Goal: Check status

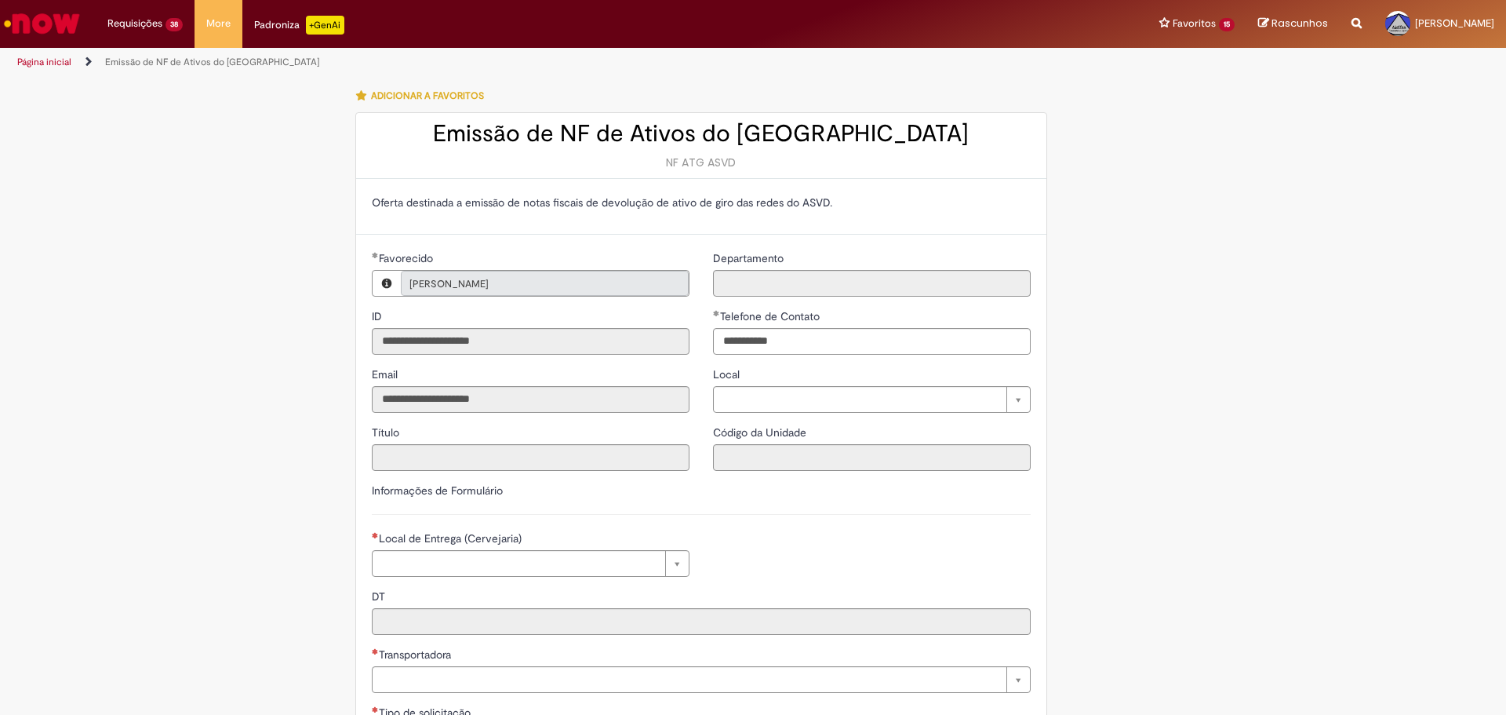
type input "**********"
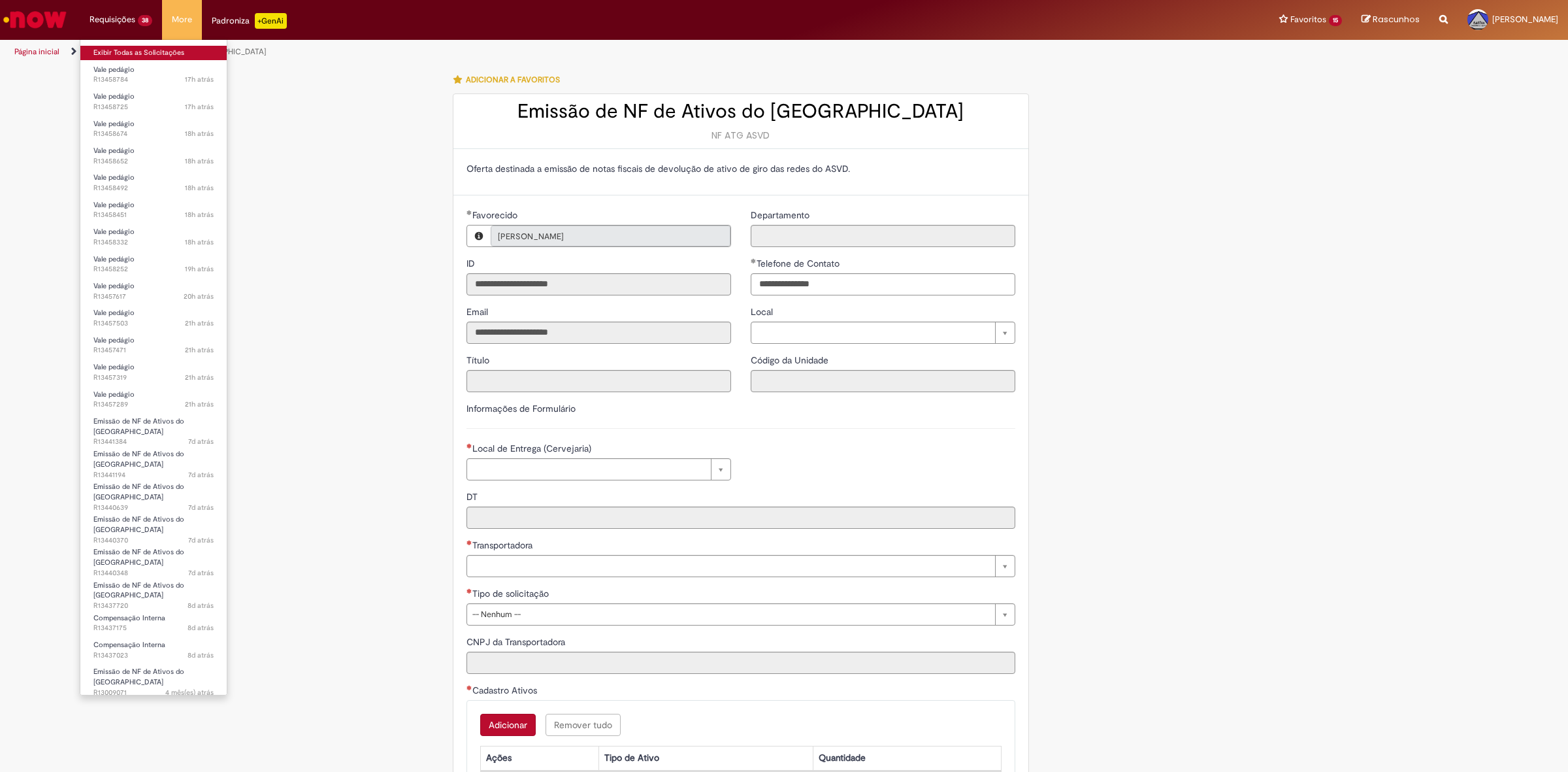
click at [114, 54] on link "Exibir Todas as Solicitações" at bounding box center [153, 52] width 147 height 14
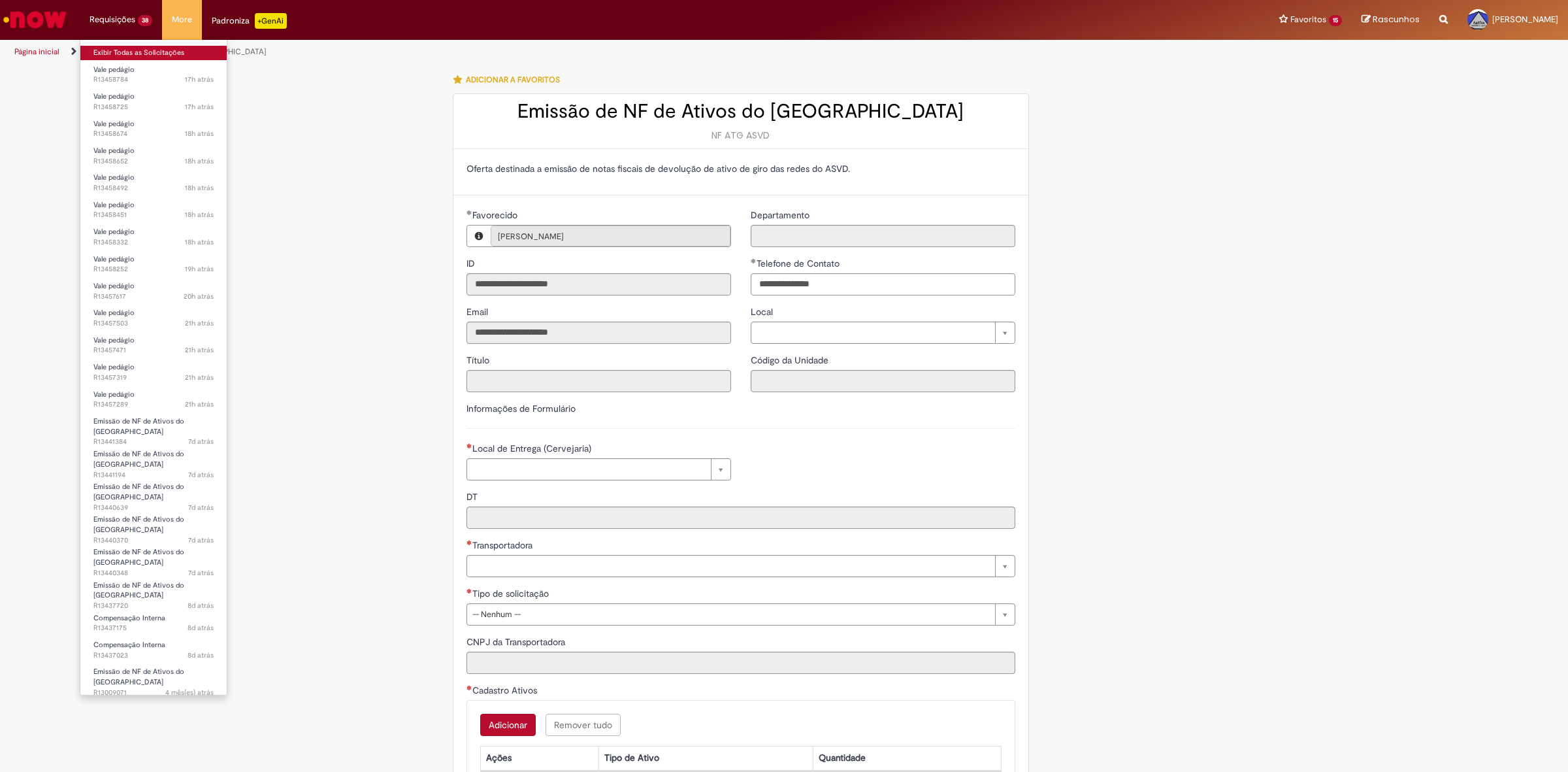
click at [114, 54] on link "Exibir Todas as Solicitações" at bounding box center [153, 52] width 147 height 14
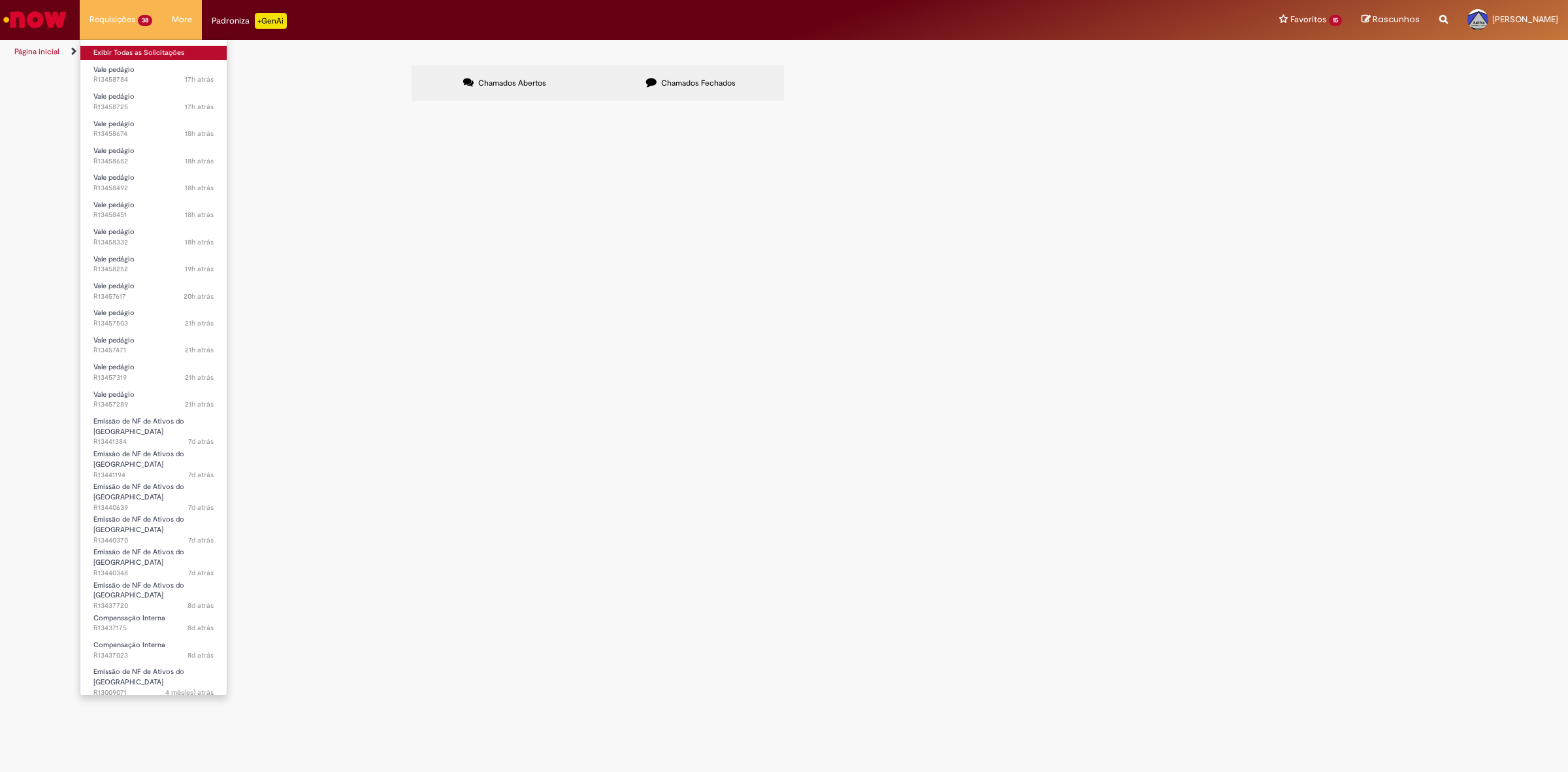
click at [114, 54] on link "Exibir Todas as Solicitações" at bounding box center [153, 52] width 147 height 14
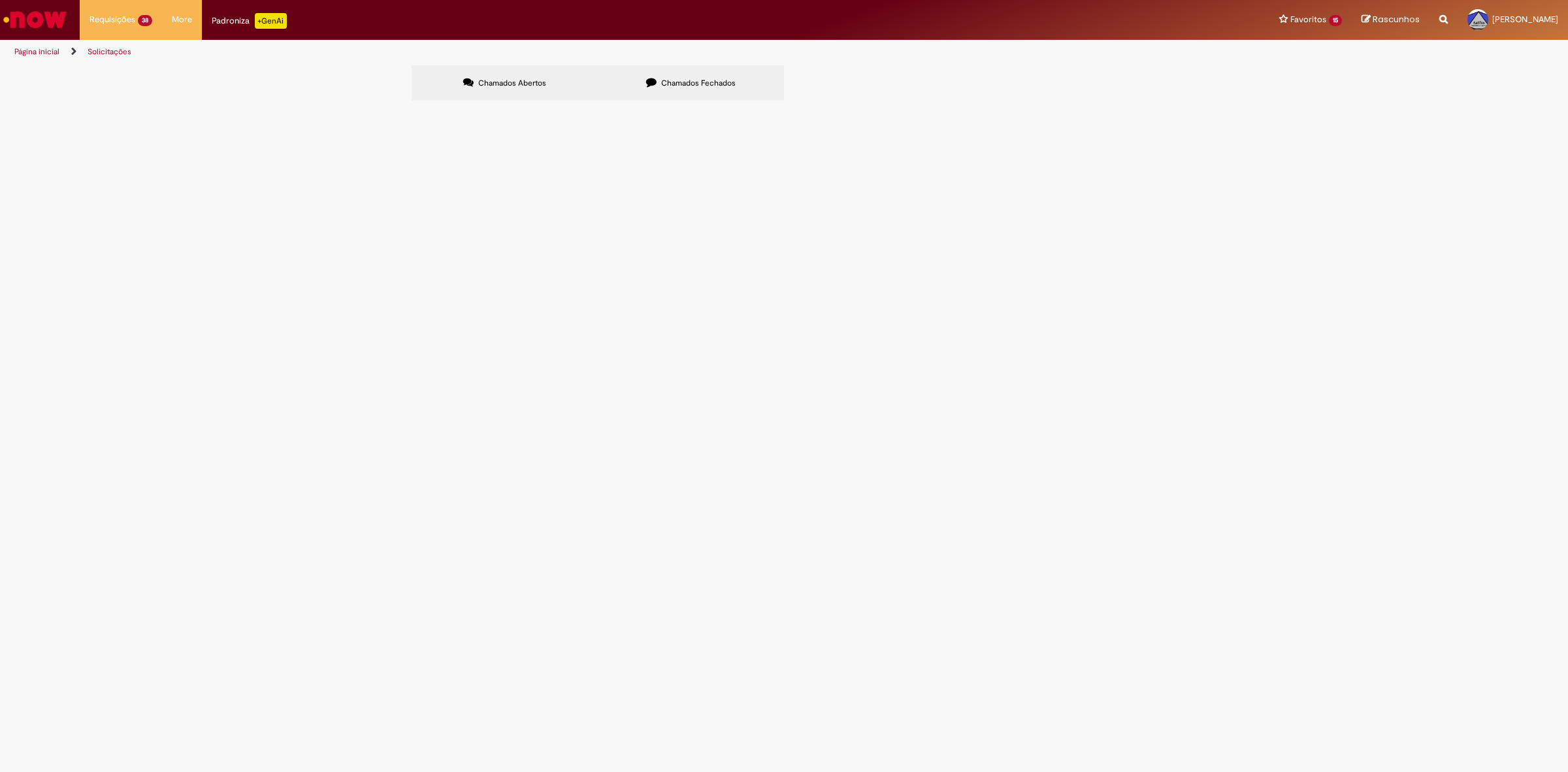
click at [0, 0] on span "R13441384" at bounding box center [0, 0] width 0 height 0
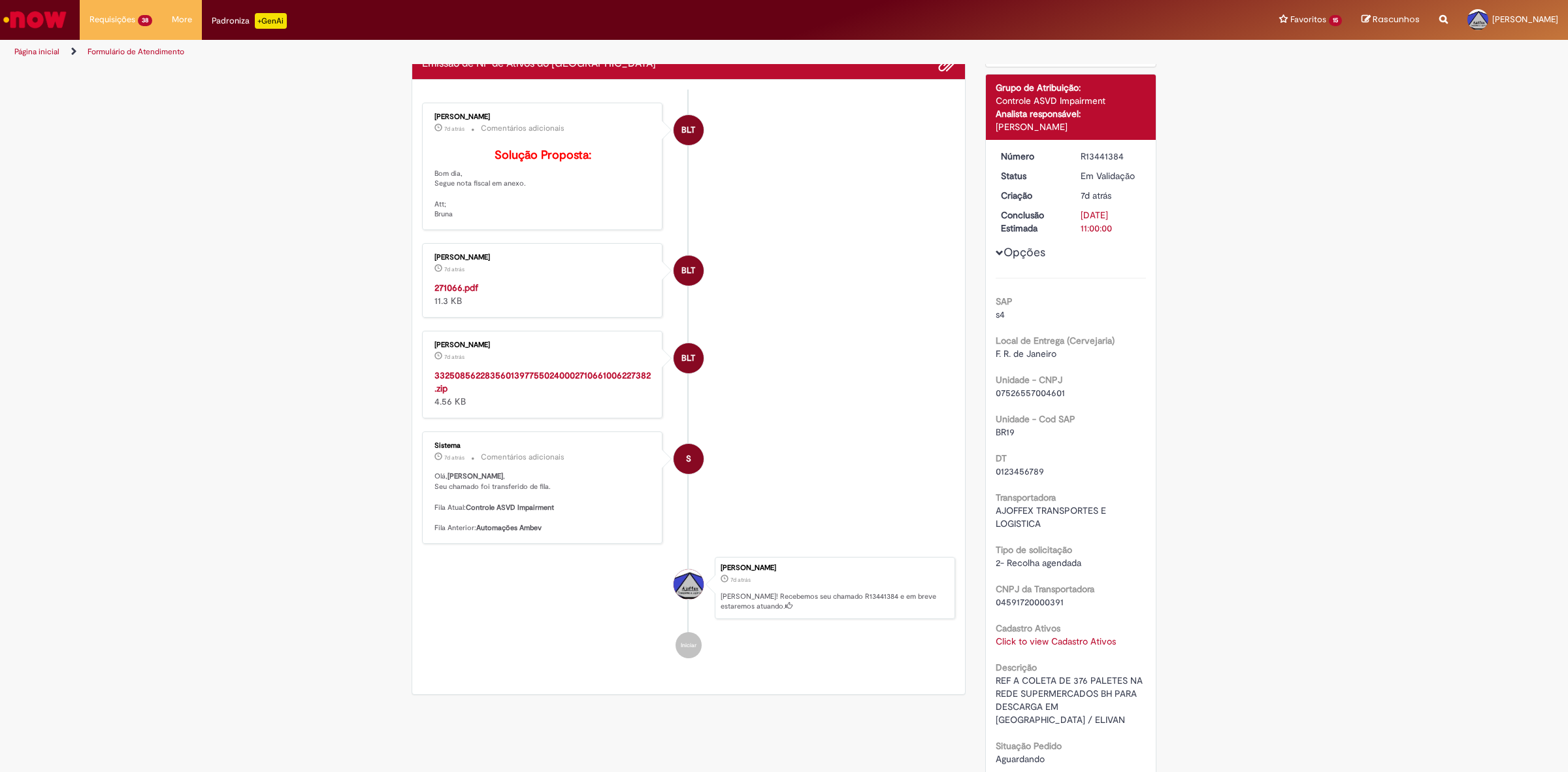
scroll to position [304, 0]
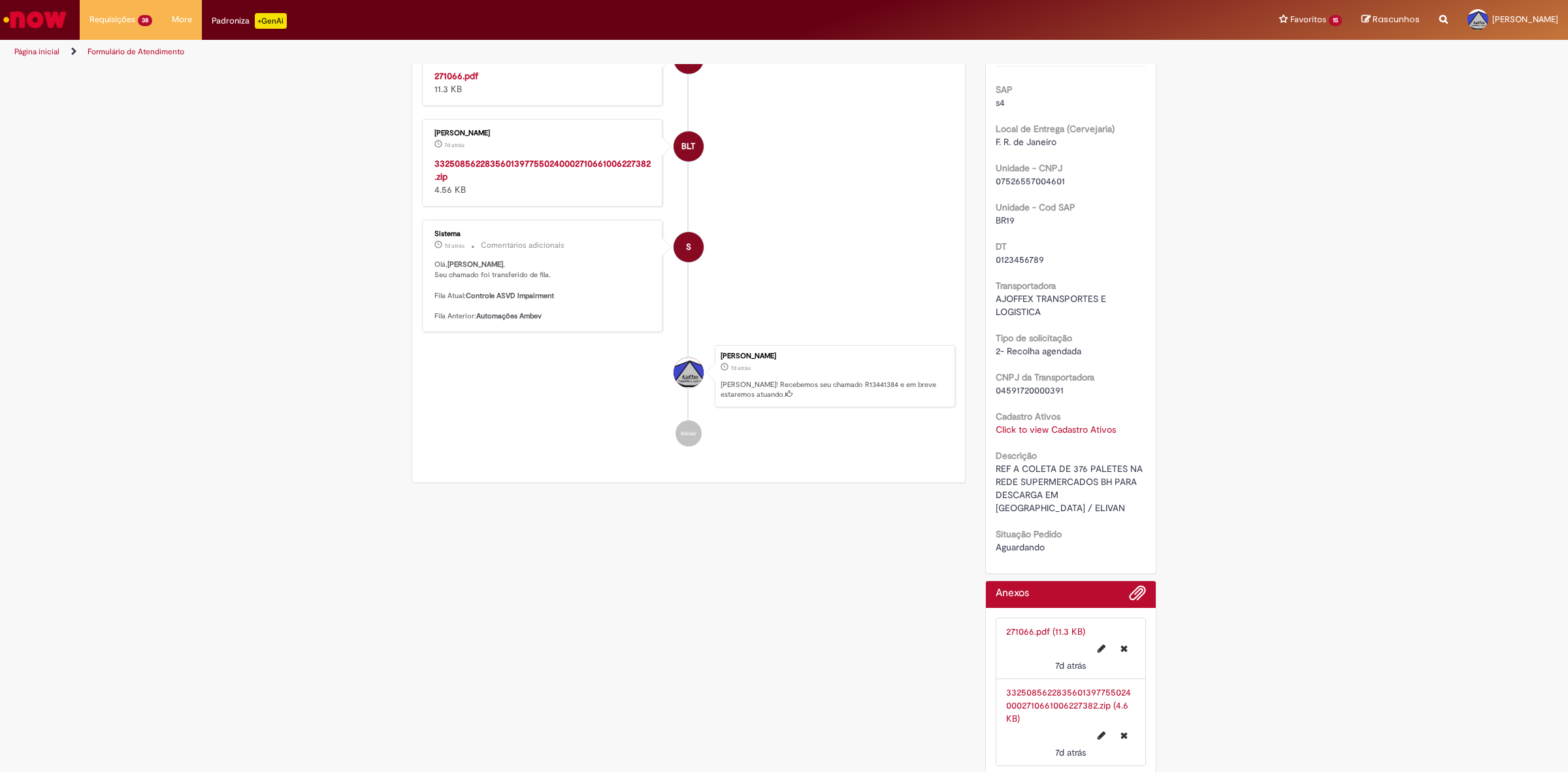
click at [1045, 595] on link "271066.pdf (11.3 KB)" at bounding box center [1045, 631] width 79 height 12
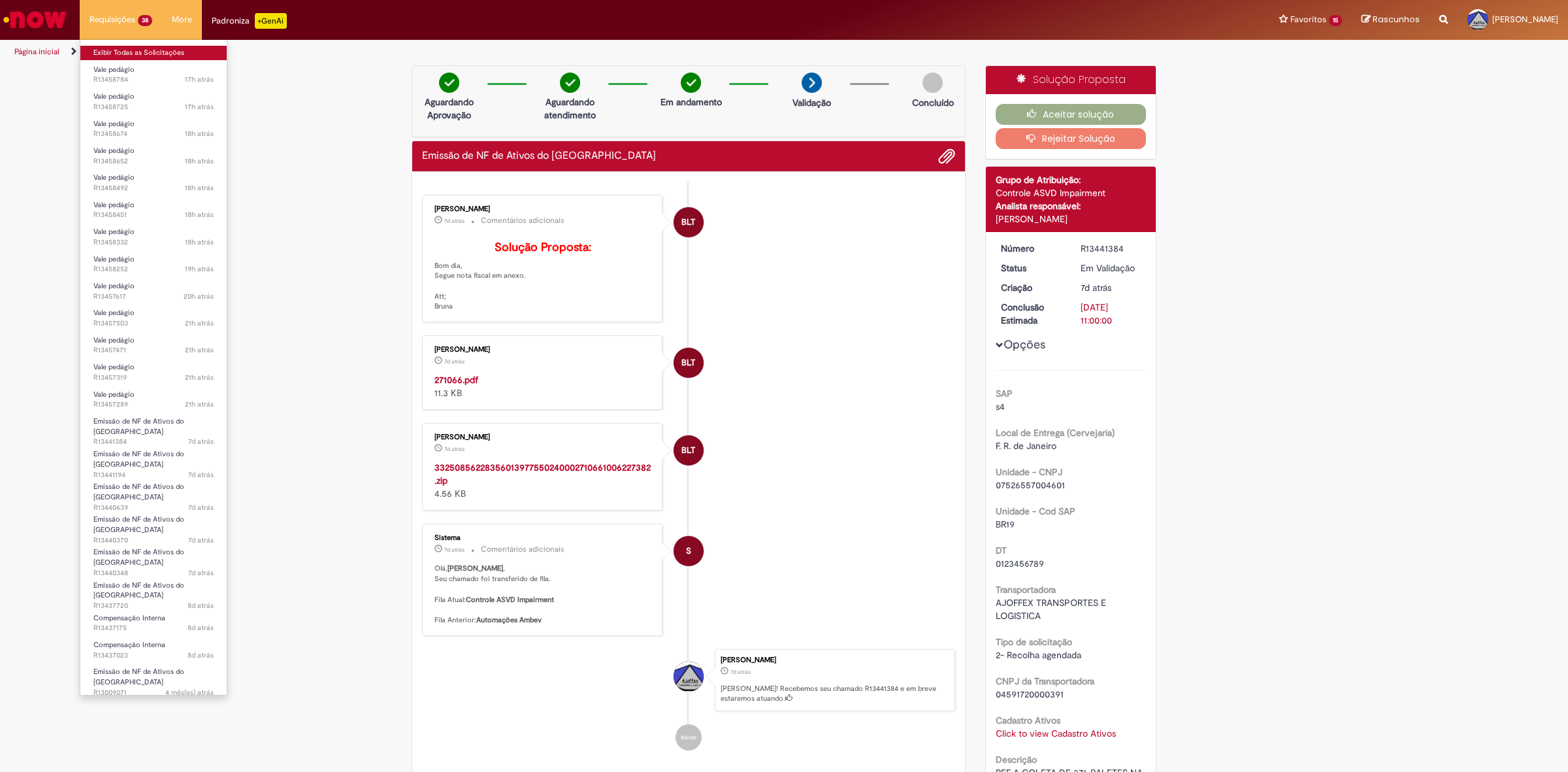
click at [128, 47] on link "Exibir Todas as Solicitações" at bounding box center [153, 52] width 147 height 14
